Goal: Find contact information: Find contact information

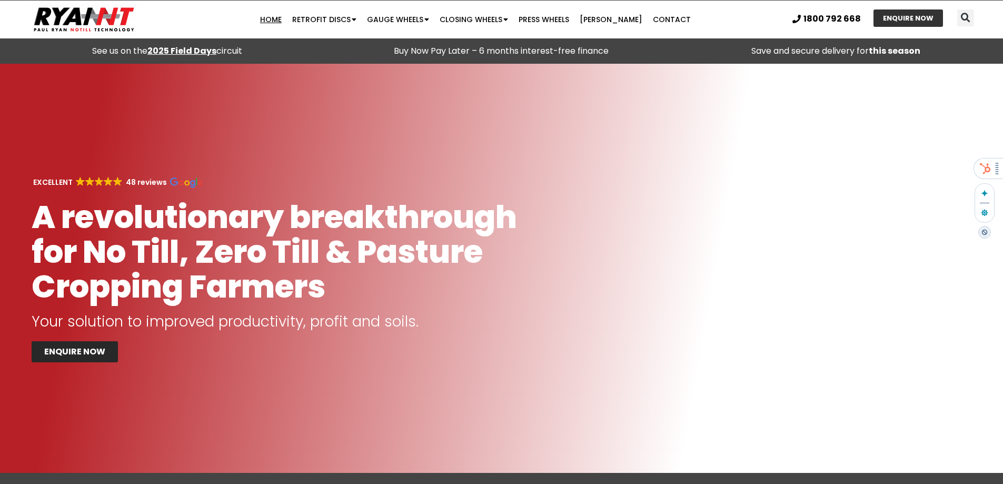
click at [990, 171] on icon at bounding box center [985, 168] width 13 height 13
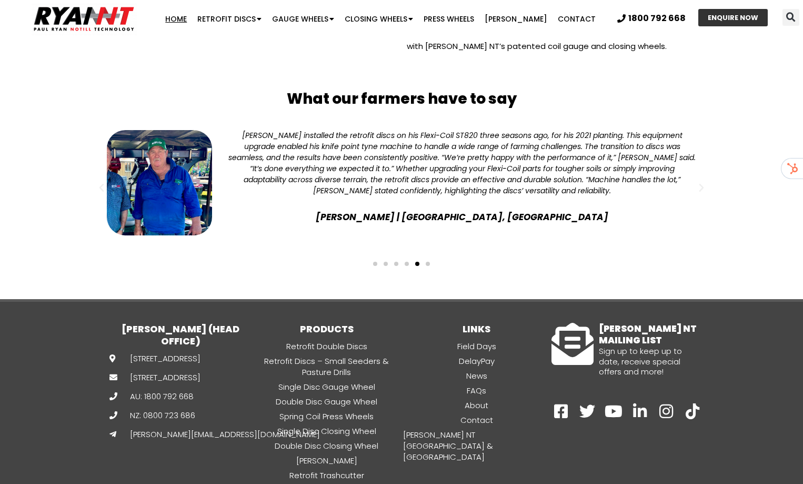
scroll to position [2732, 0]
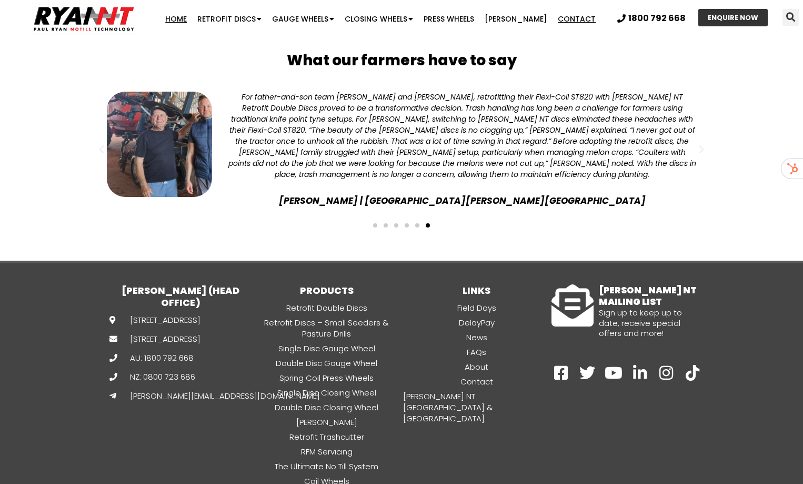
click at [558, 17] on link "Contact" at bounding box center [577, 18] width 48 height 21
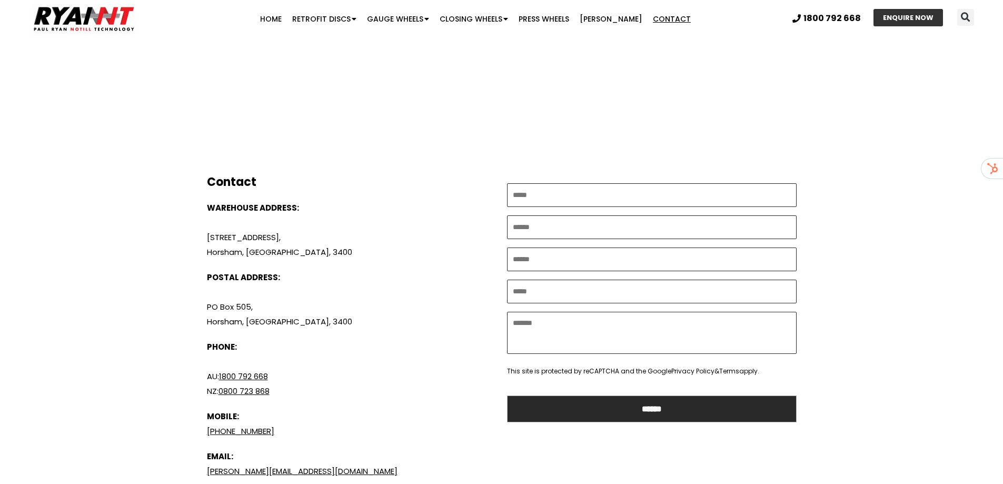
scroll to position [369, 0]
